Goal: Information Seeking & Learning: Understand process/instructions

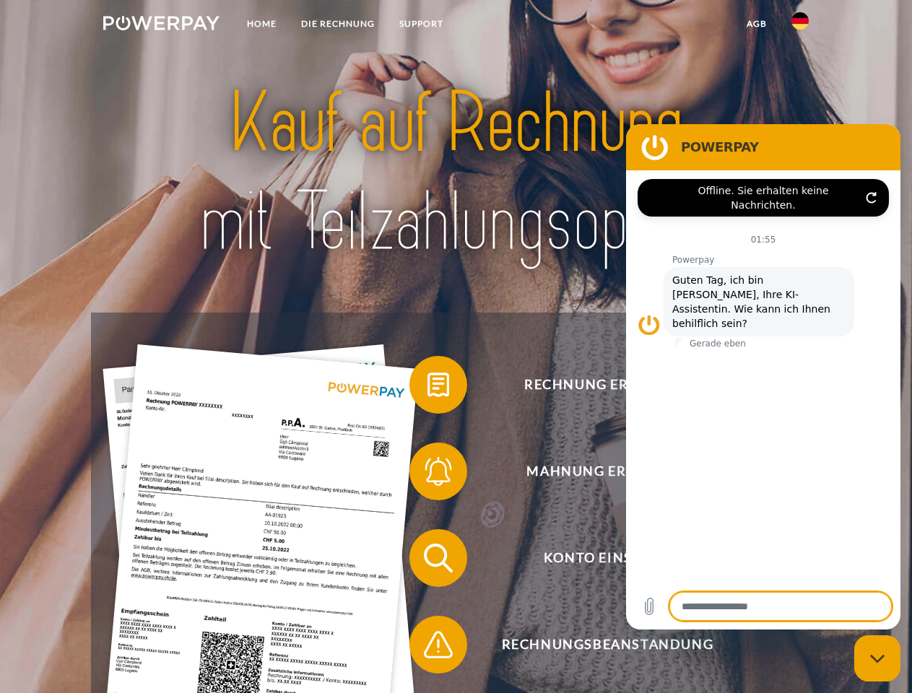
click at [161, 25] on img at bounding box center [161, 23] width 116 height 14
click at [800, 25] on img at bounding box center [799, 20] width 17 height 17
click at [756, 24] on link "agb" at bounding box center [756, 24] width 45 height 26
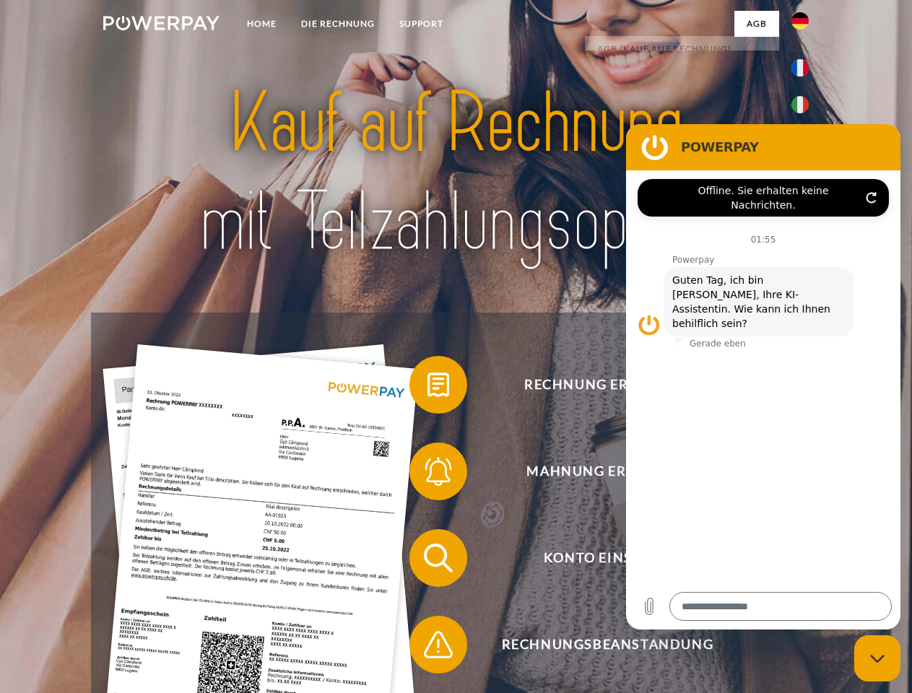
click at [427, 388] on span at bounding box center [417, 385] width 72 height 72
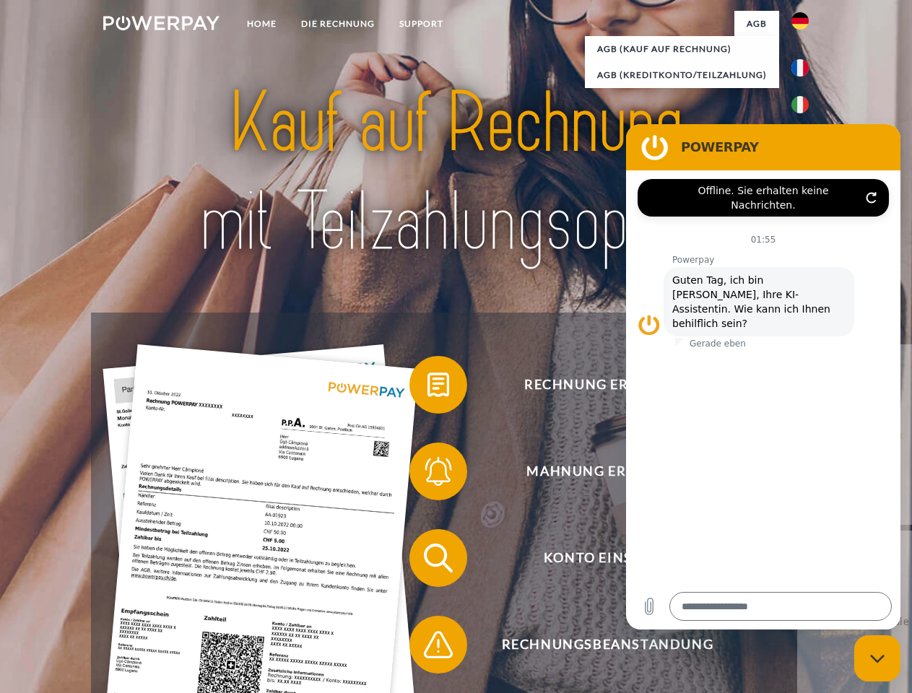
click at [427, 474] on span at bounding box center [417, 471] width 72 height 72
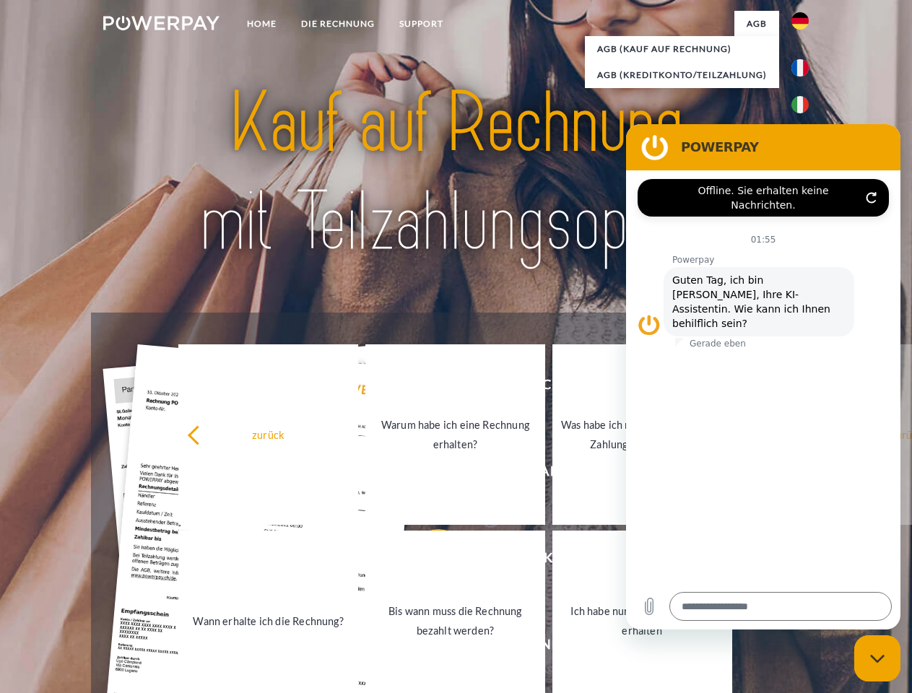
click at [427, 561] on link "Bis wann muss die Rechnung bezahlt werden?" at bounding box center [455, 621] width 180 height 181
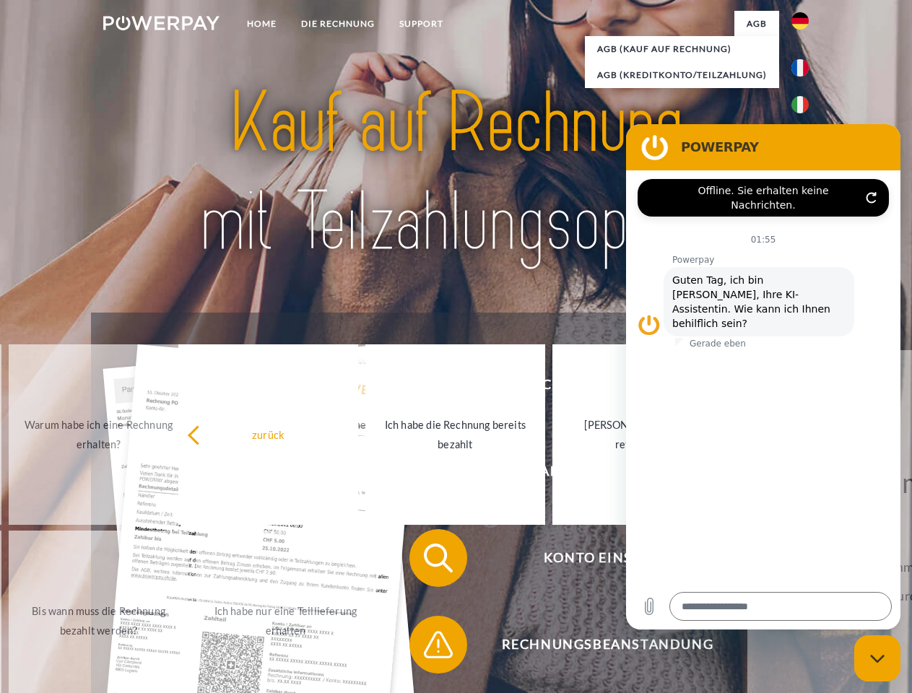
click at [427, 648] on span at bounding box center [417, 645] width 72 height 72
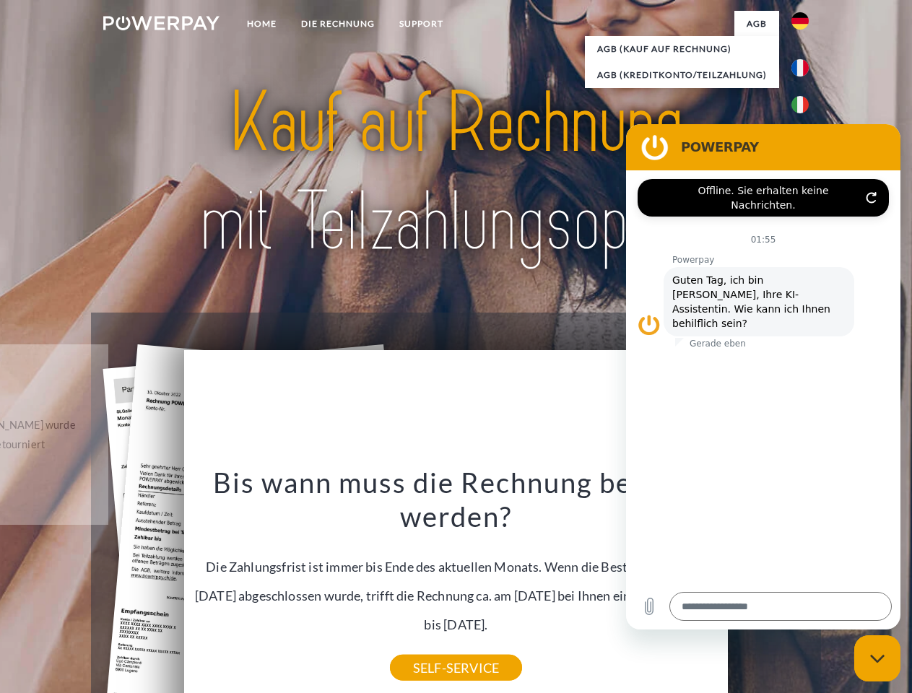
click at [877, 659] on icon "Messaging-Fenster schließen" at bounding box center [877, 658] width 15 height 9
type textarea "*"
